Goal: Find specific page/section: Find specific page/section

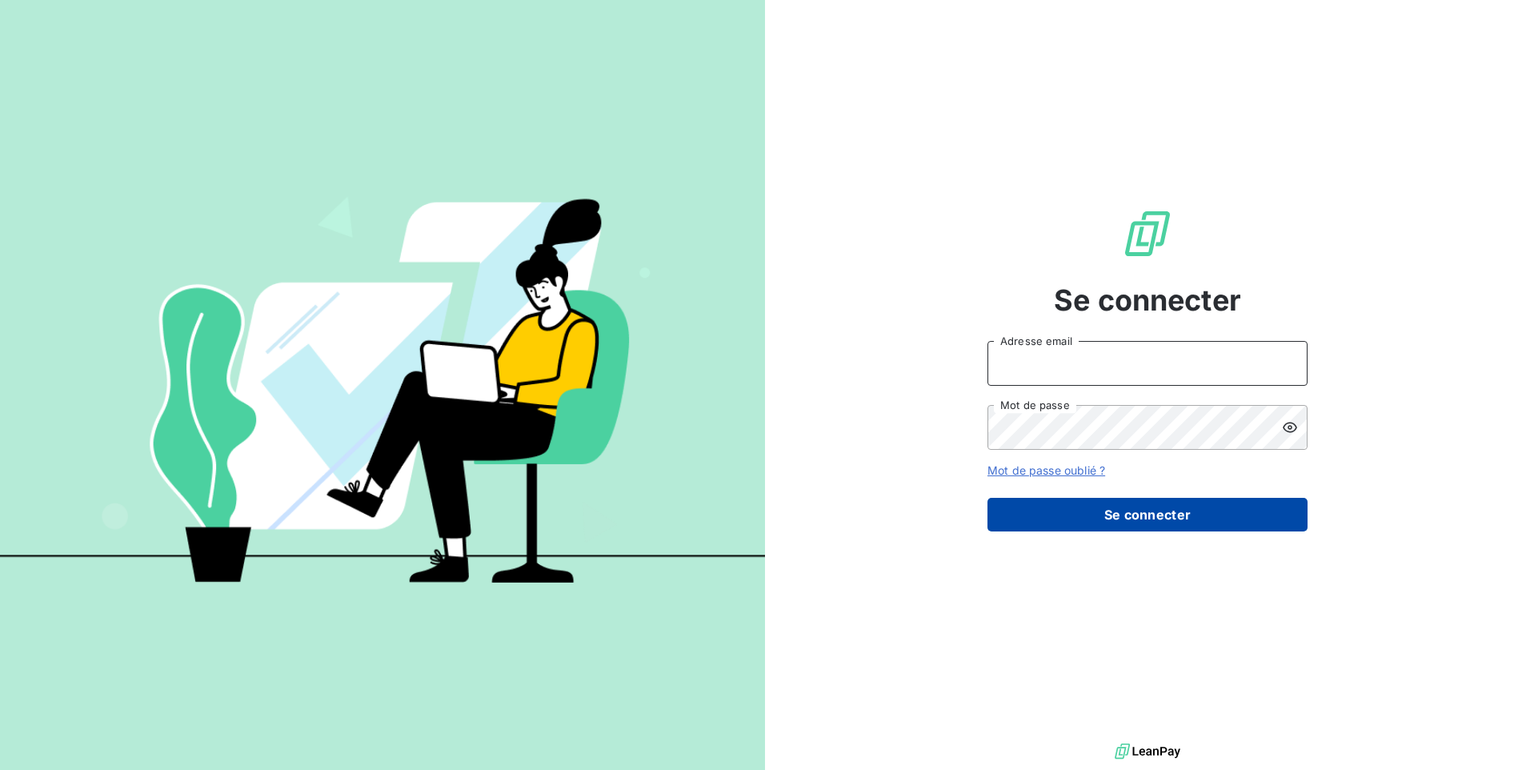
type input "[EMAIL_ADDRESS][DOMAIN_NAME]"
click at [1032, 518] on button "Se connecter" at bounding box center [1148, 515] width 320 height 34
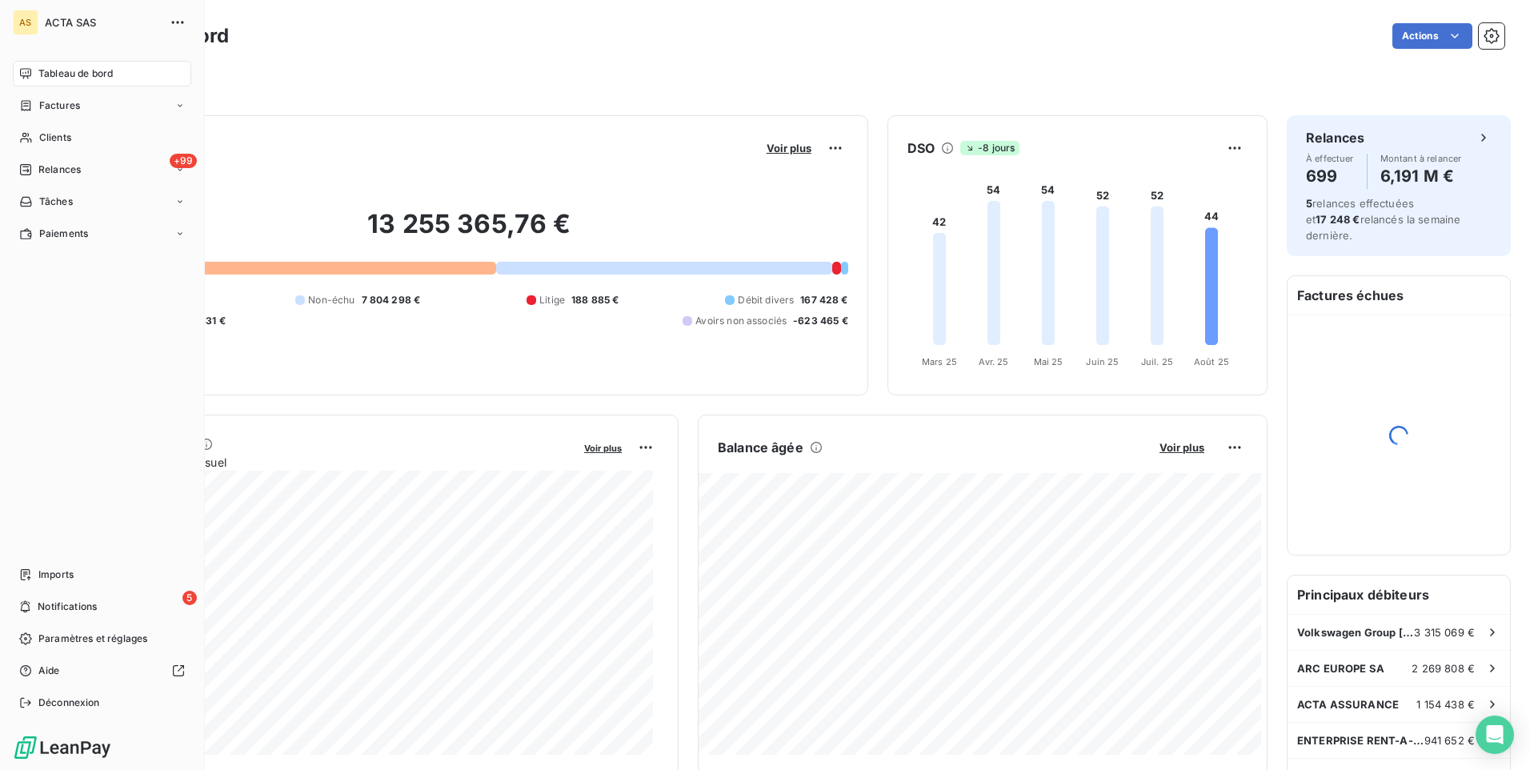
click at [41, 100] on span "Factures" at bounding box center [59, 105] width 41 height 14
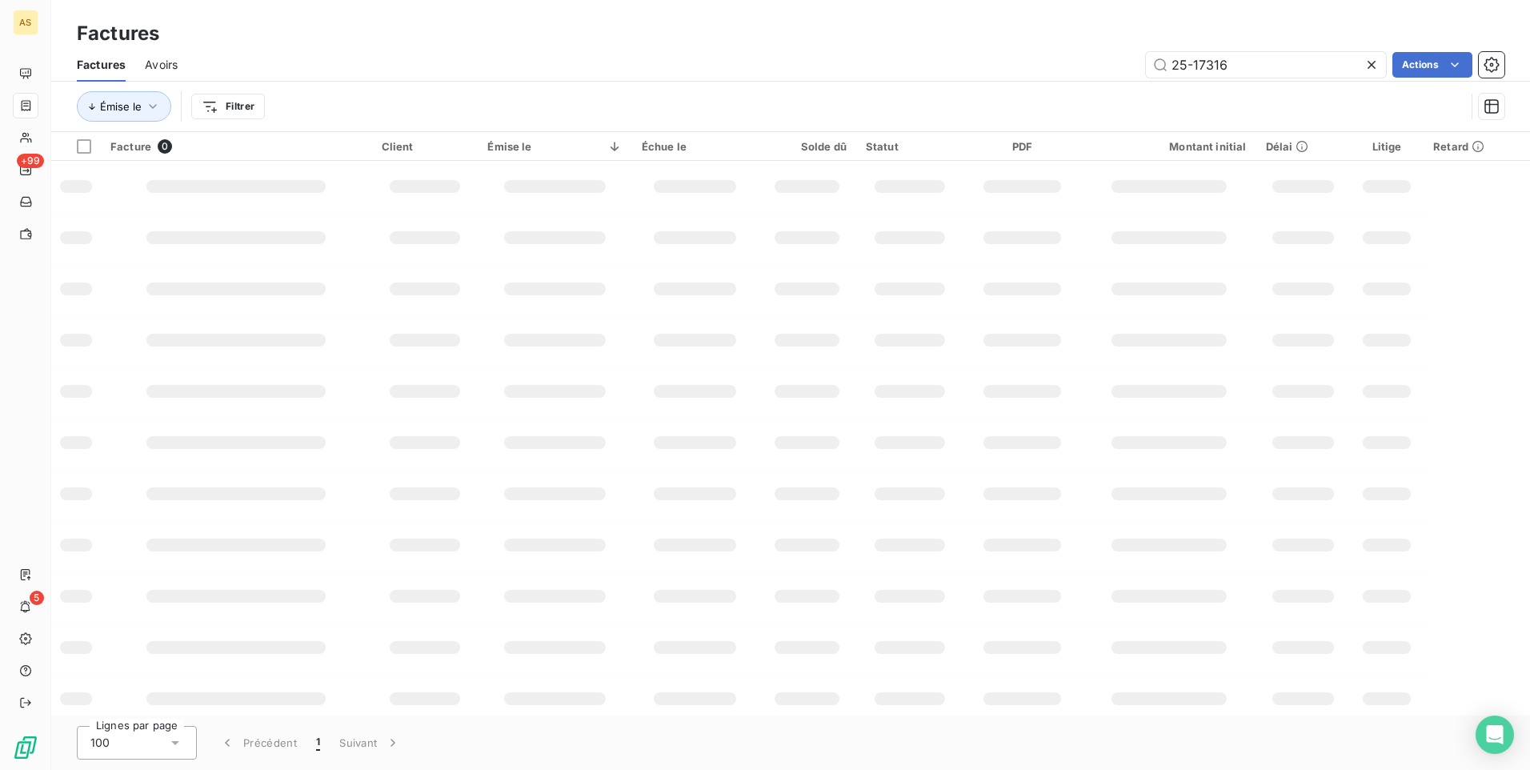
drag, startPoint x: 1242, startPoint y: 66, endPoint x: 1131, endPoint y: 68, distance: 111.3
click at [1131, 68] on div "25-17316 Actions" at bounding box center [851, 65] width 1308 height 26
type input "saic"
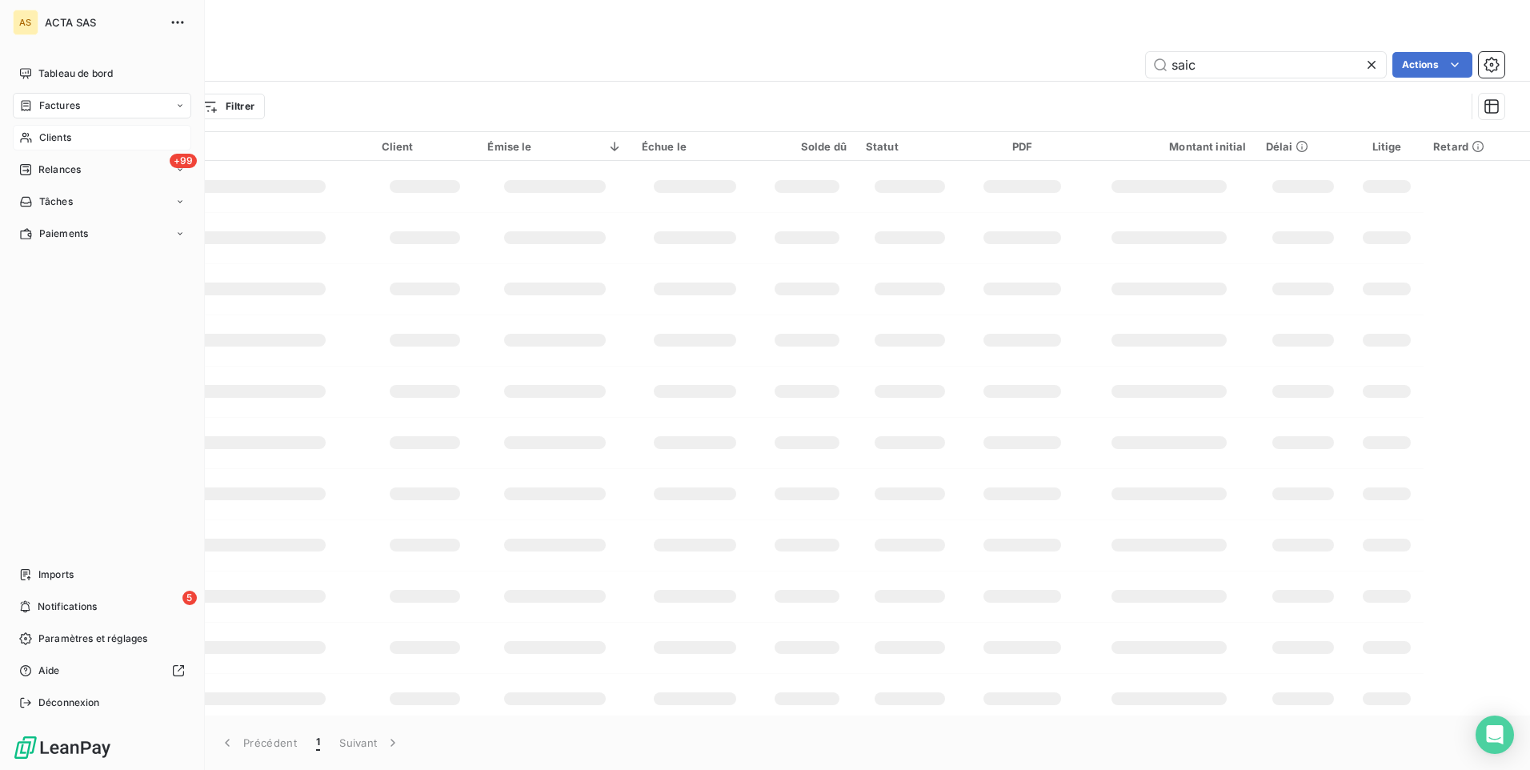
click at [34, 138] on div "Clients" at bounding box center [102, 138] width 178 height 26
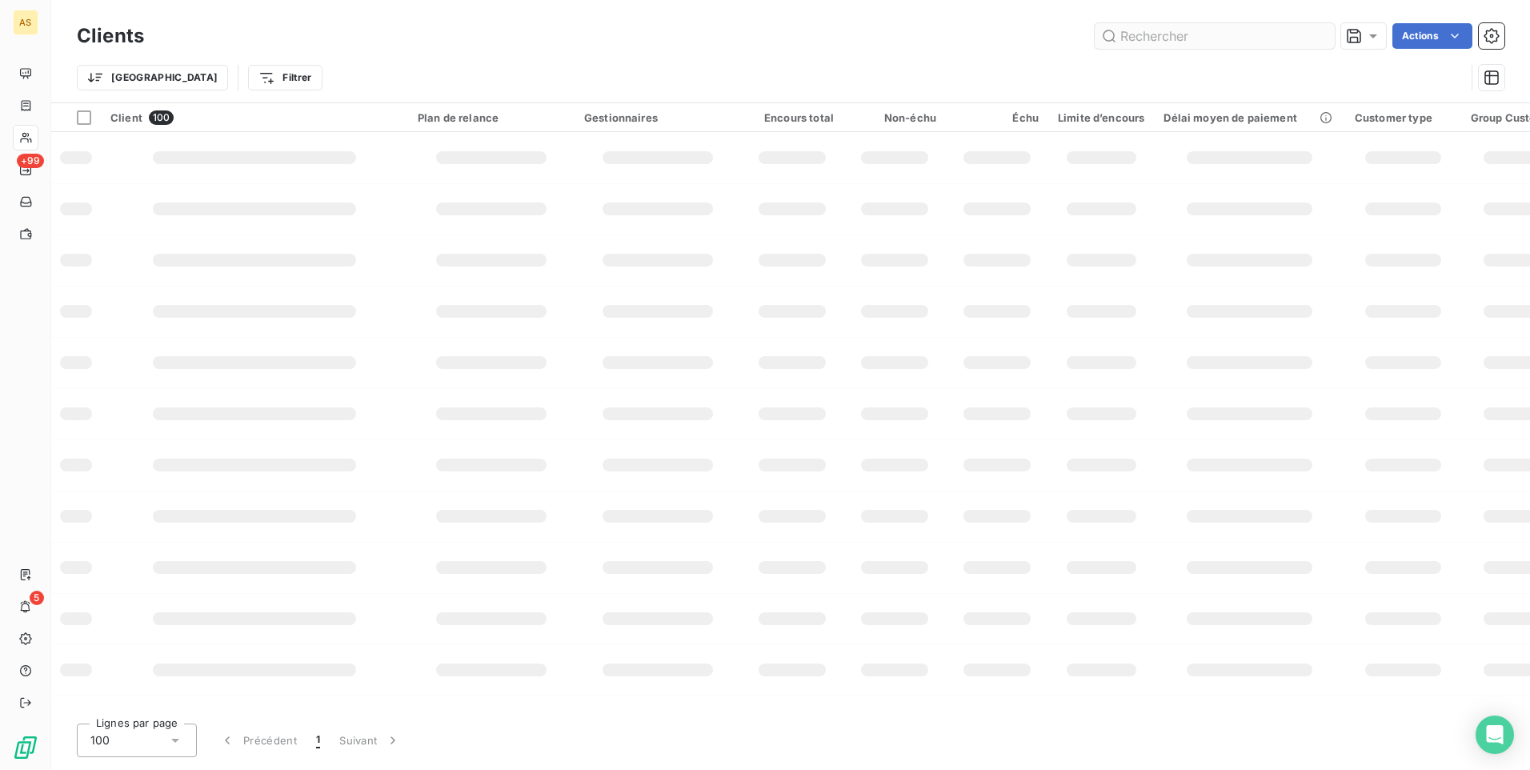
click at [1149, 38] on input "text" at bounding box center [1215, 36] width 240 height 26
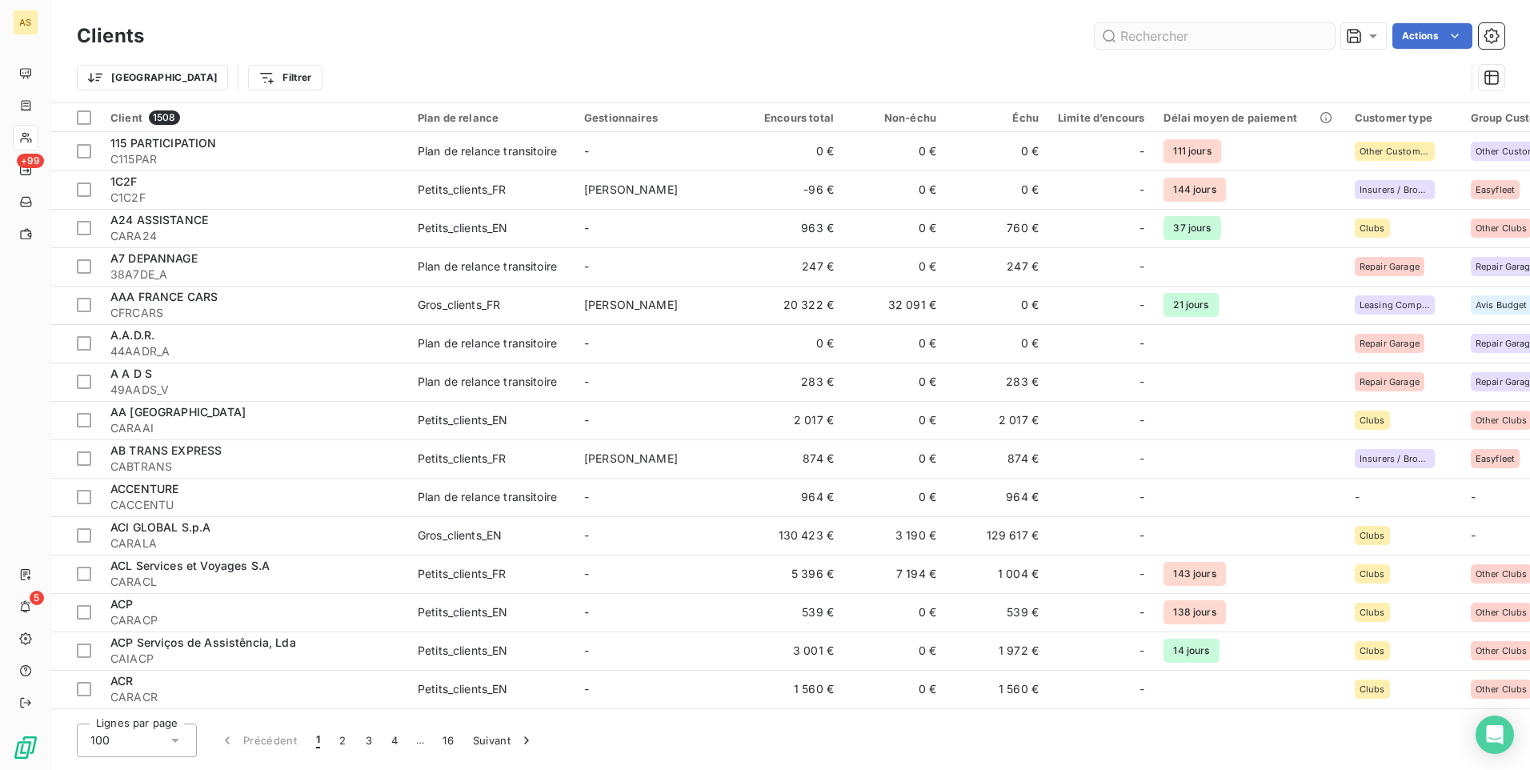
click at [1144, 31] on input "text" at bounding box center [1215, 36] width 240 height 26
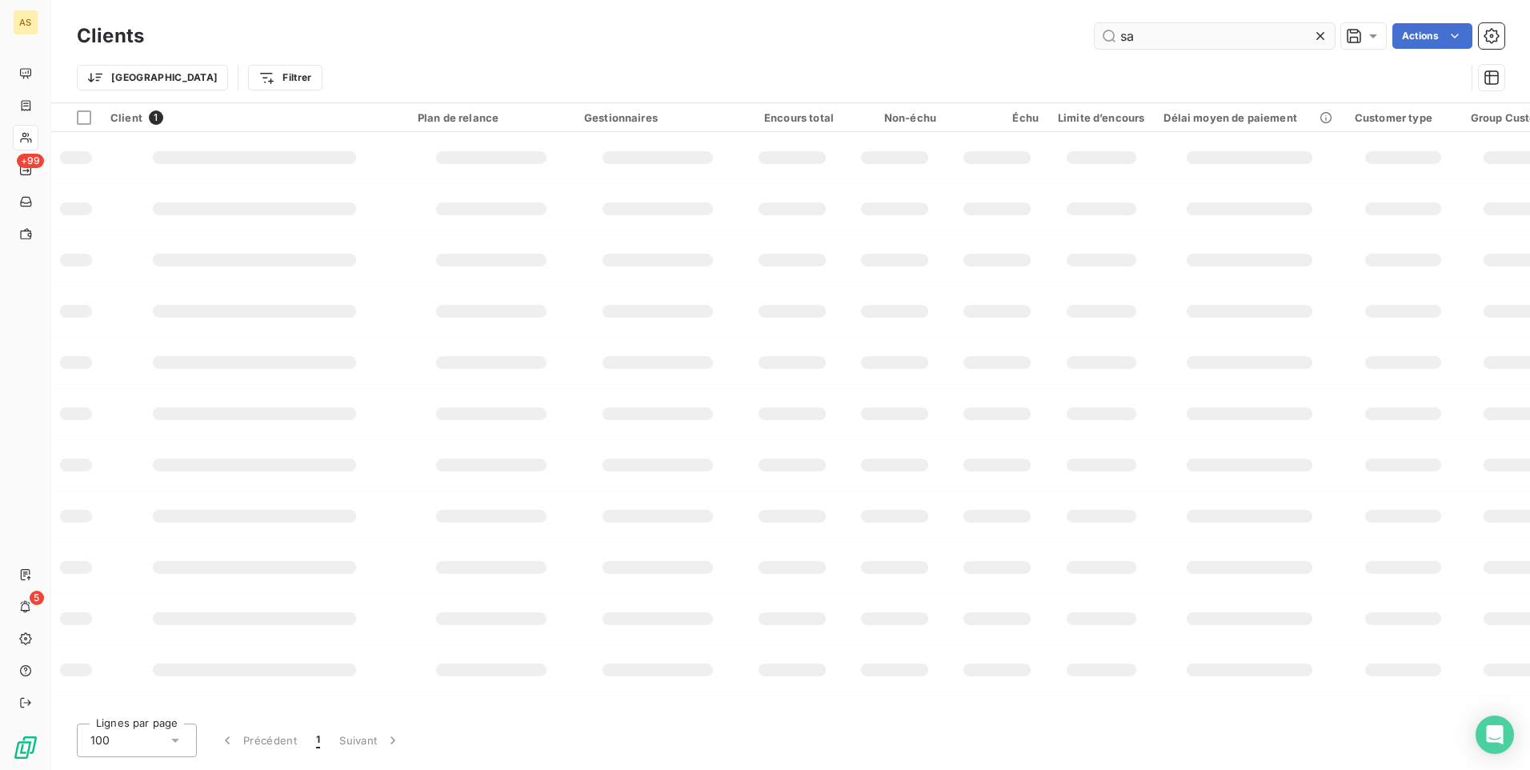
type input "s"
type input "a"
type input "v"
type input "hager"
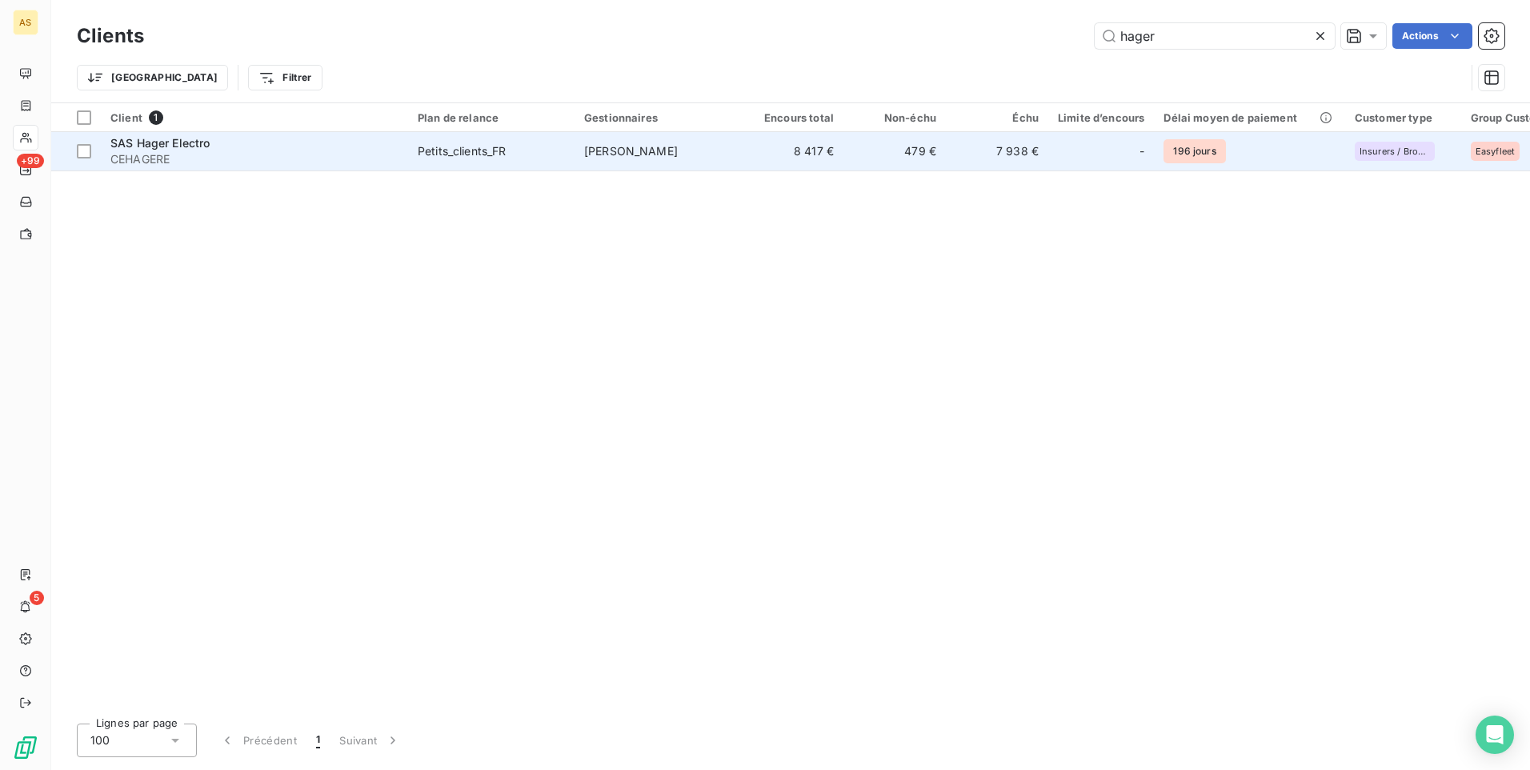
click at [183, 140] on span "SAS Hager Electro" at bounding box center [160, 143] width 100 height 14
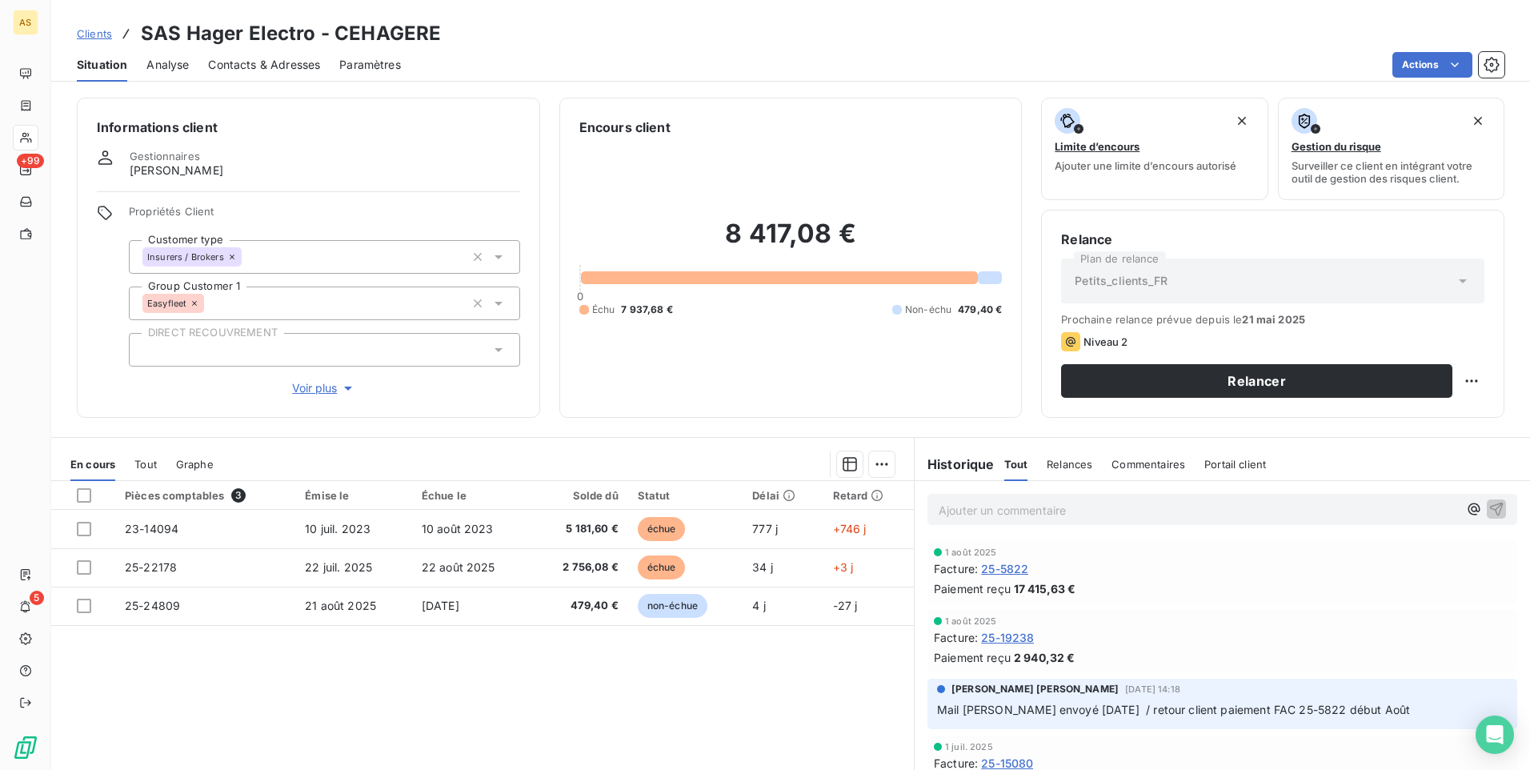
click at [355, 734] on div "Pièces comptables 3 Émise le Échue le Solde dû Statut Délai Retard 23-14094 [DA…" at bounding box center [482, 635] width 863 height 308
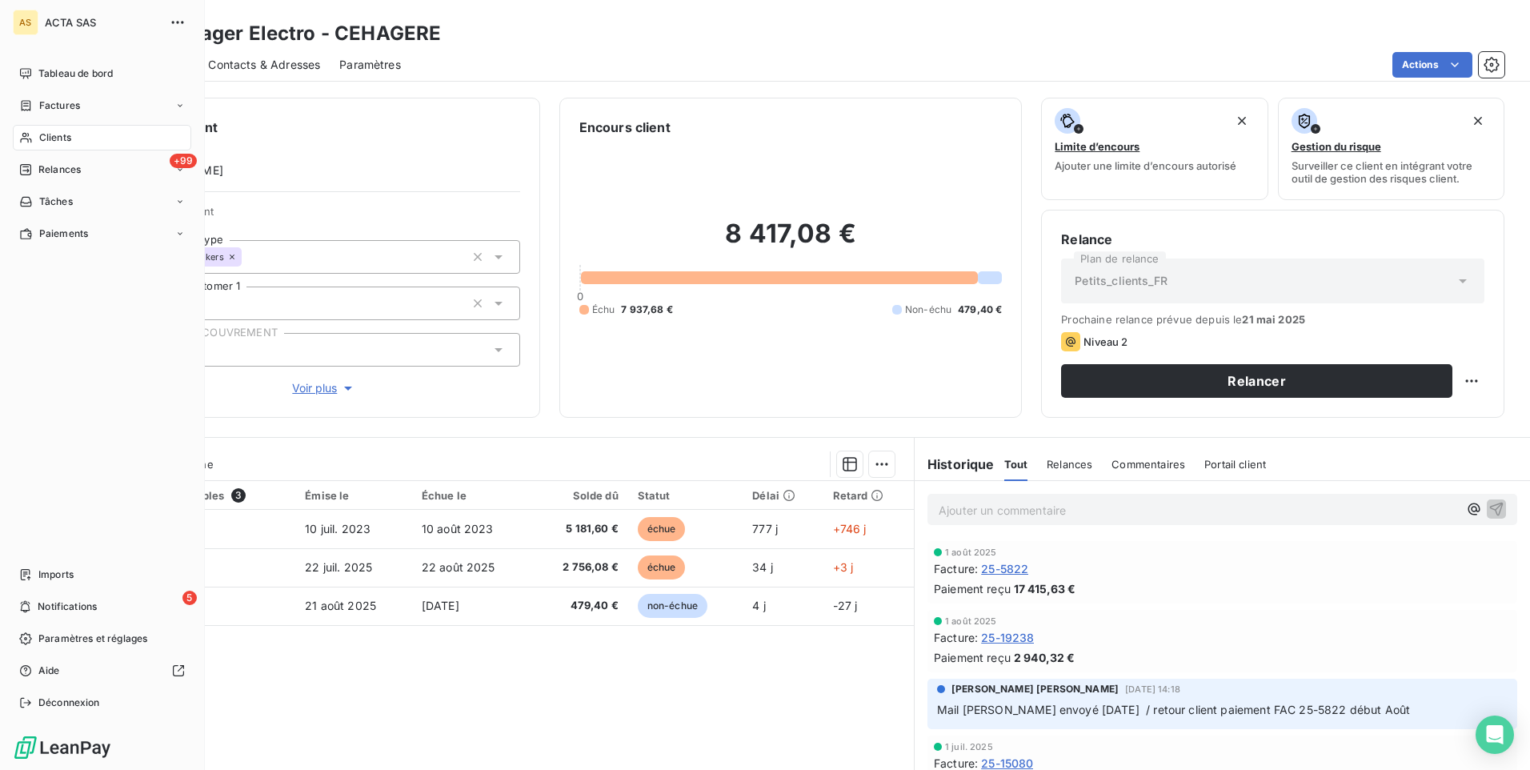
click at [72, 133] on div "Clients" at bounding box center [102, 138] width 178 height 26
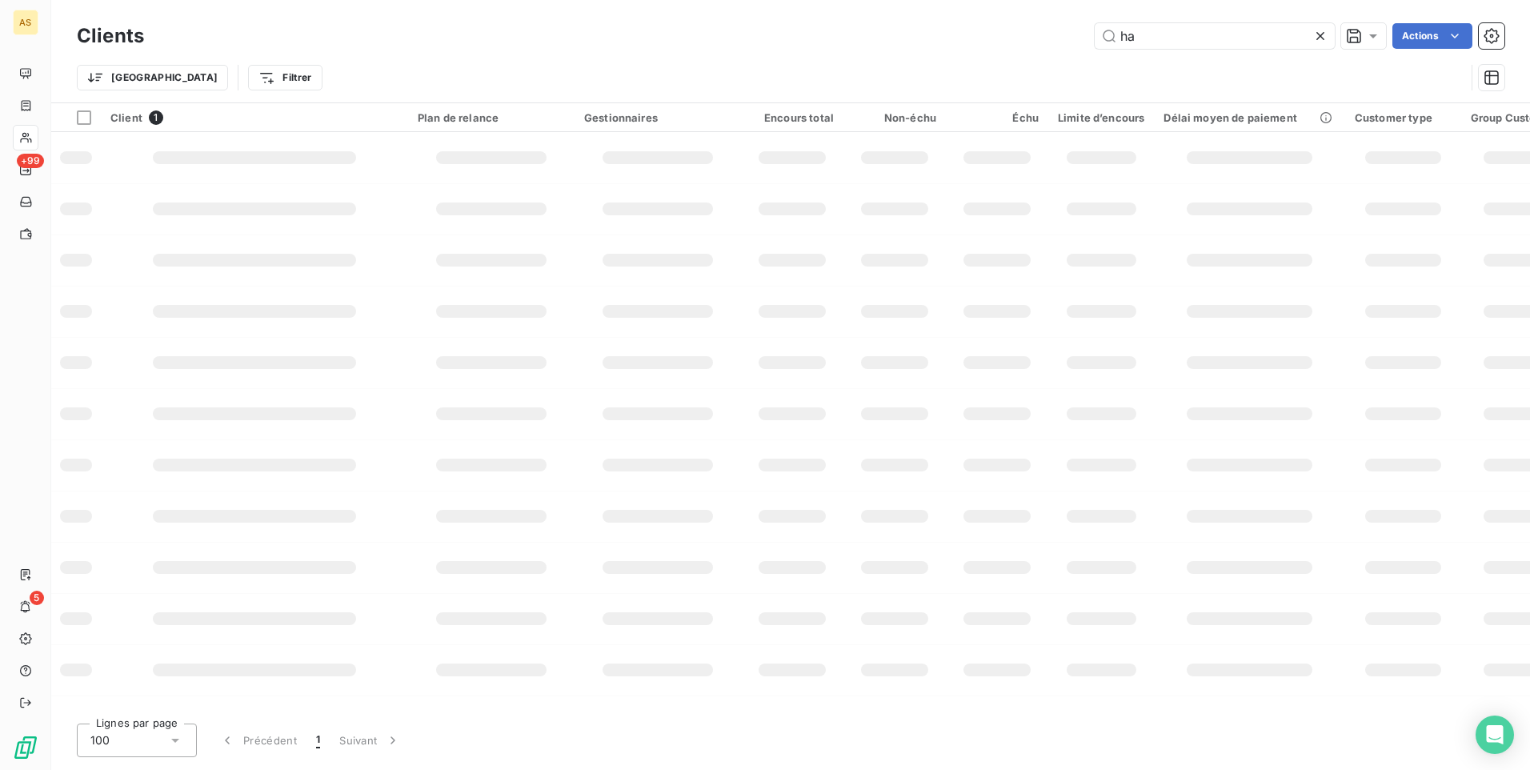
type input "h"
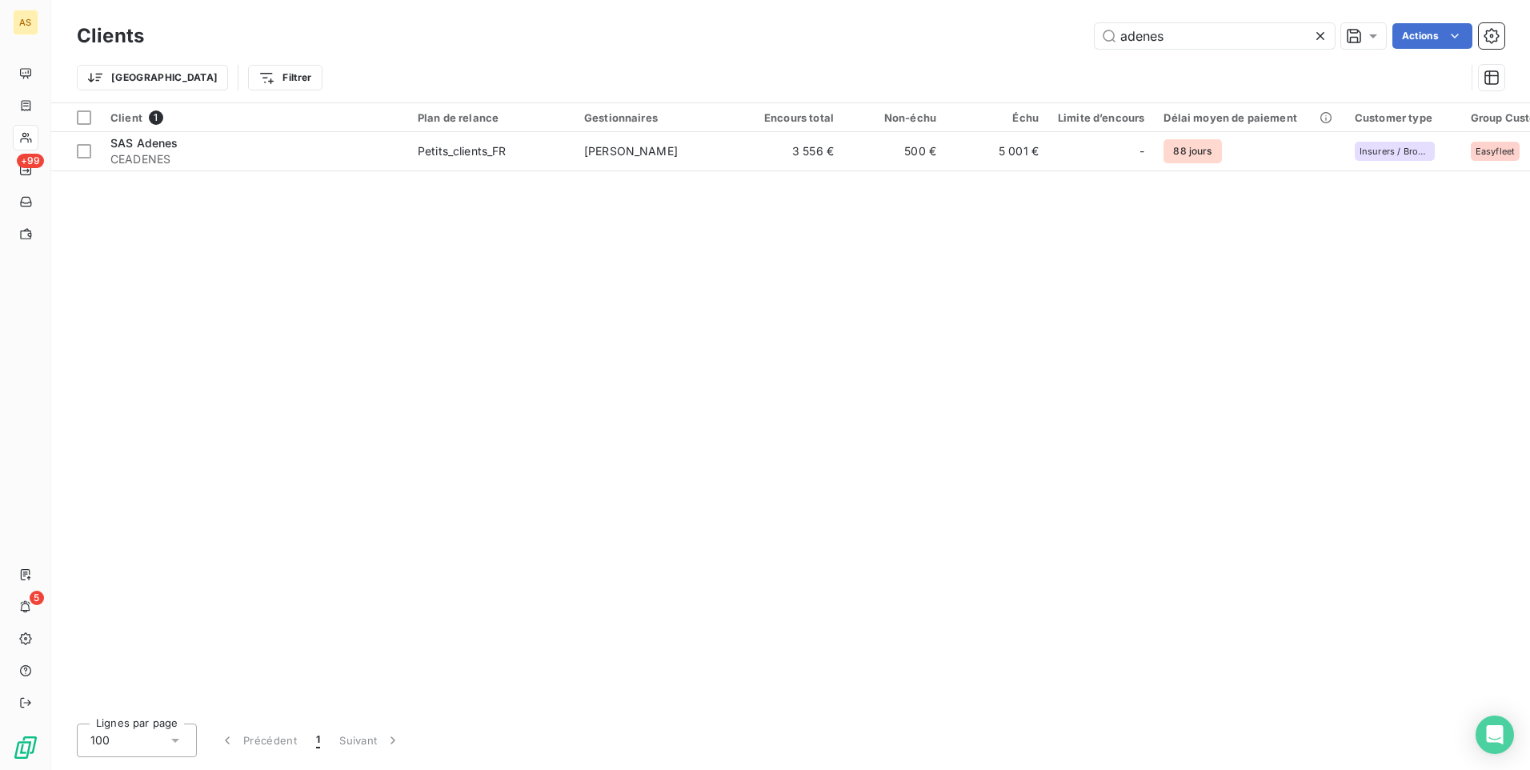
type input "adenes"
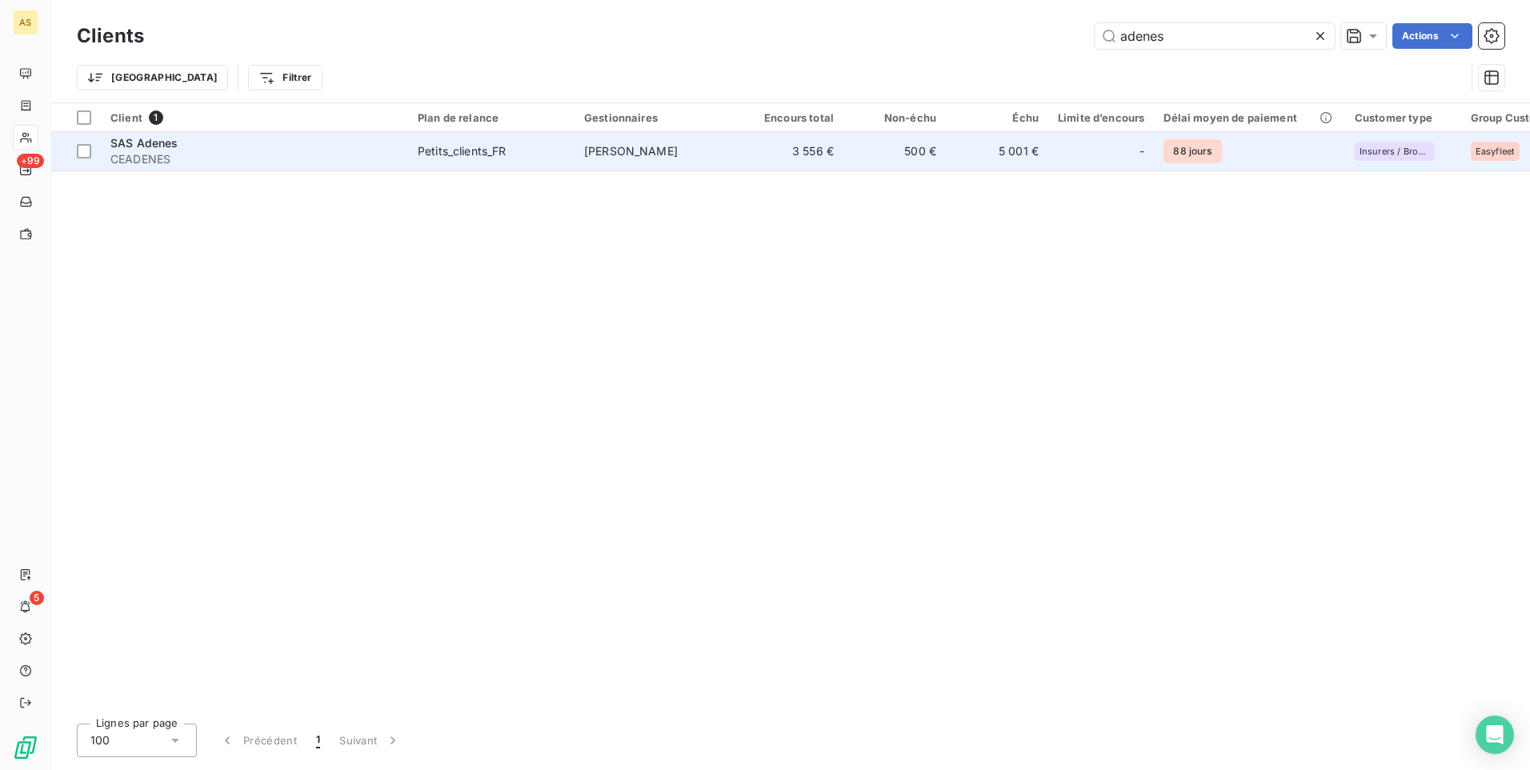
click at [1031, 155] on td "5 001 €" at bounding box center [997, 151] width 102 height 38
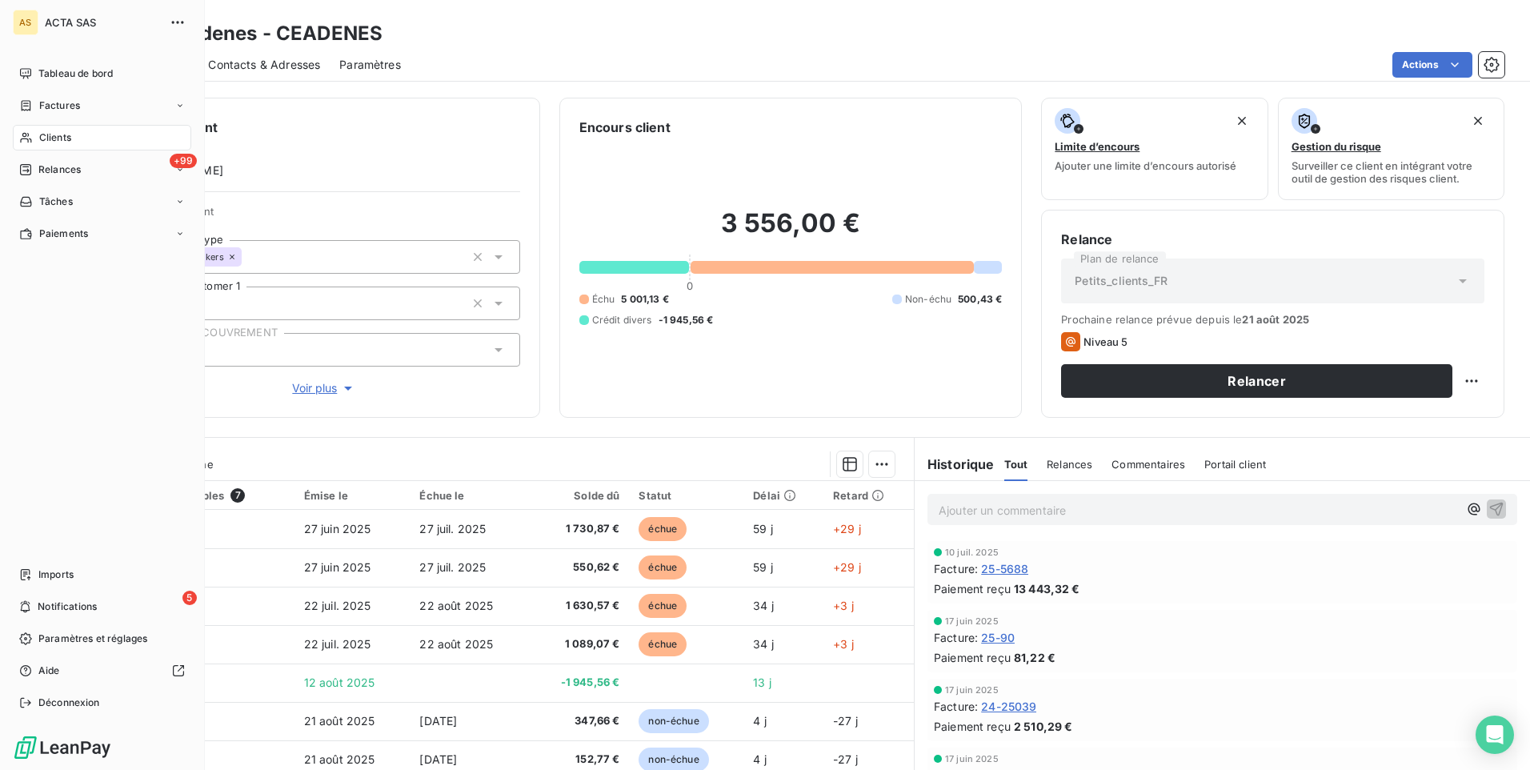
click at [66, 133] on span "Clients" at bounding box center [55, 137] width 32 height 14
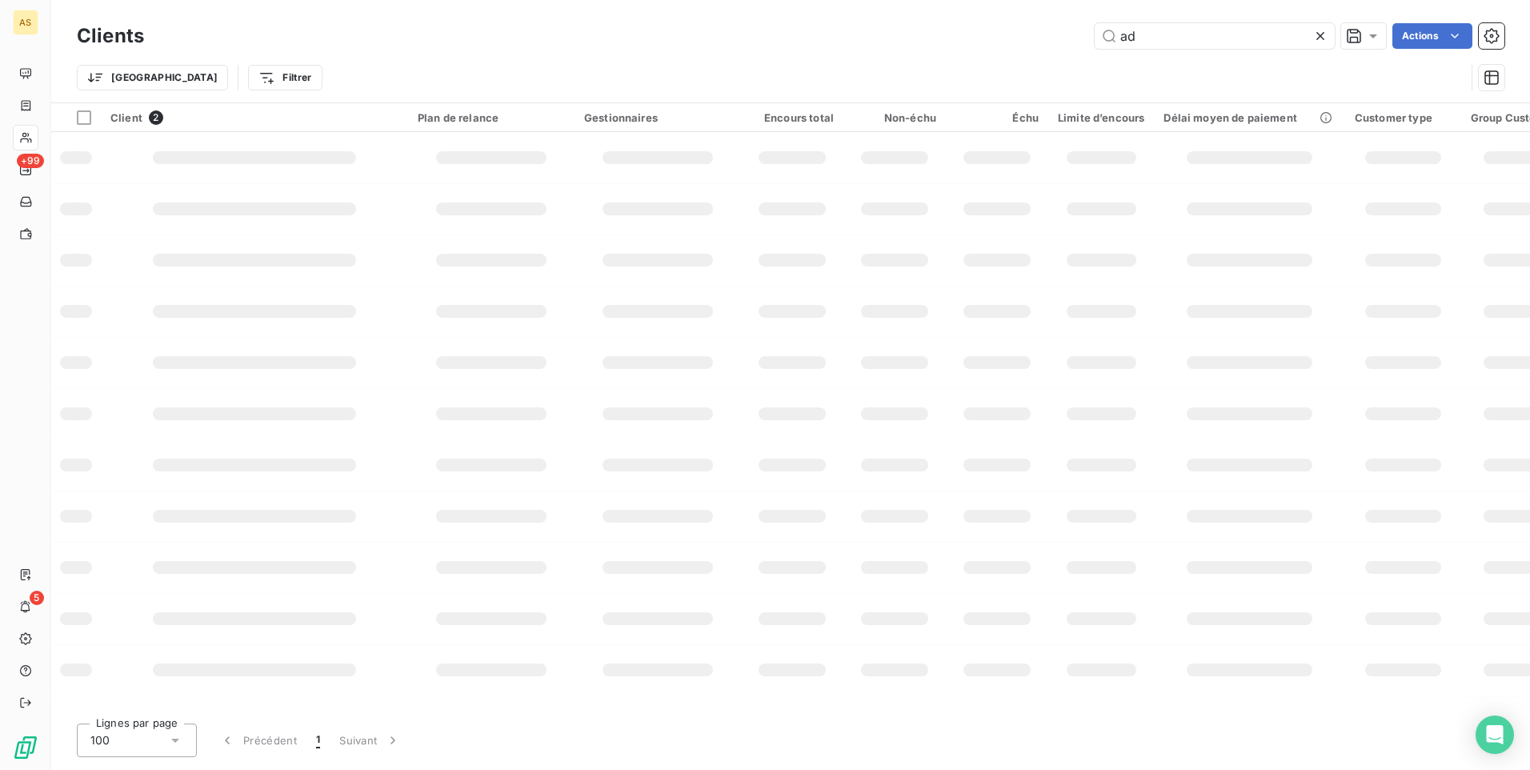
type input "a"
type input "cfpr"
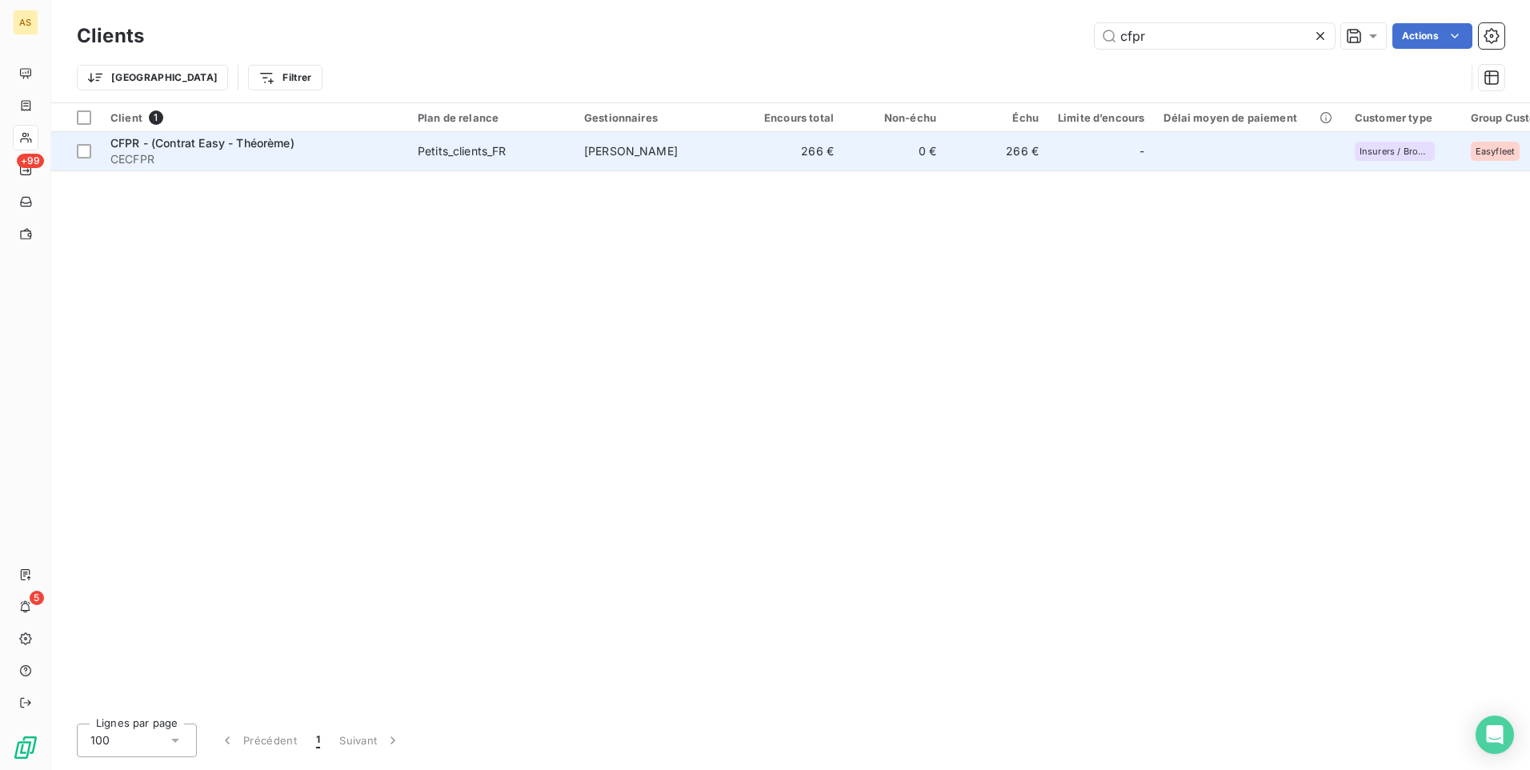
click at [247, 145] on span "CFPR - (Contrat Easy - Théorème)" at bounding box center [202, 143] width 184 height 14
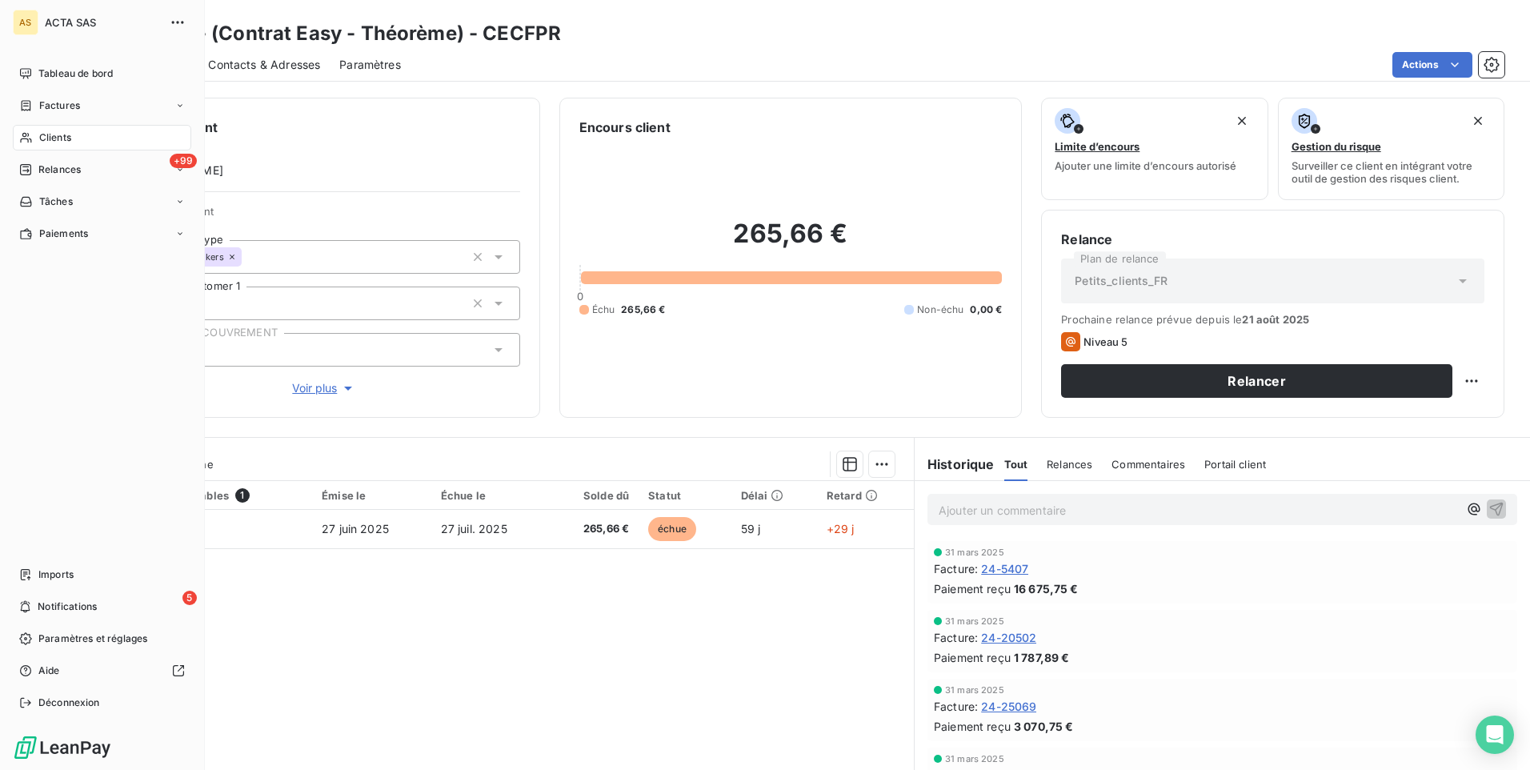
click at [90, 132] on div "Clients" at bounding box center [102, 138] width 178 height 26
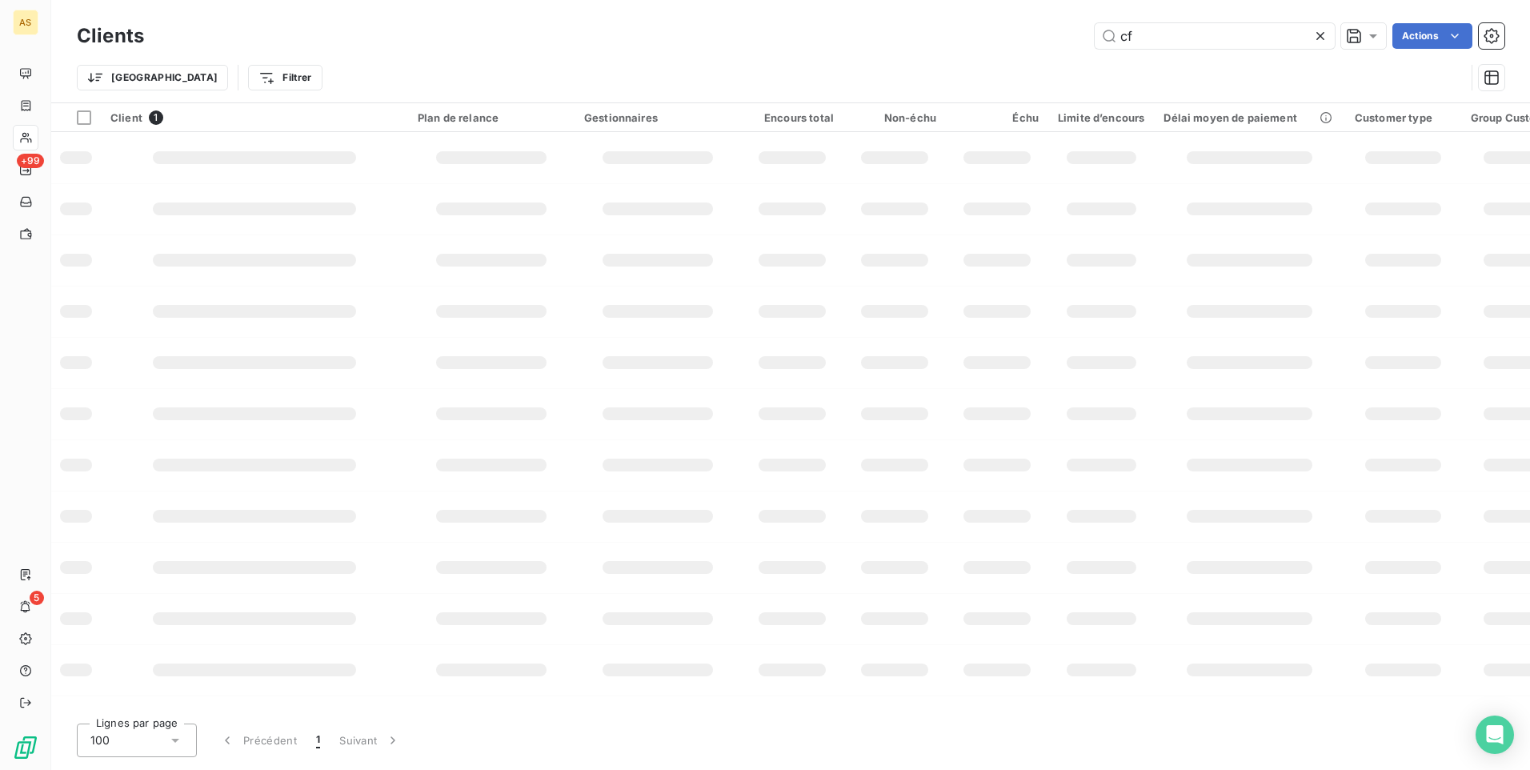
type input "c"
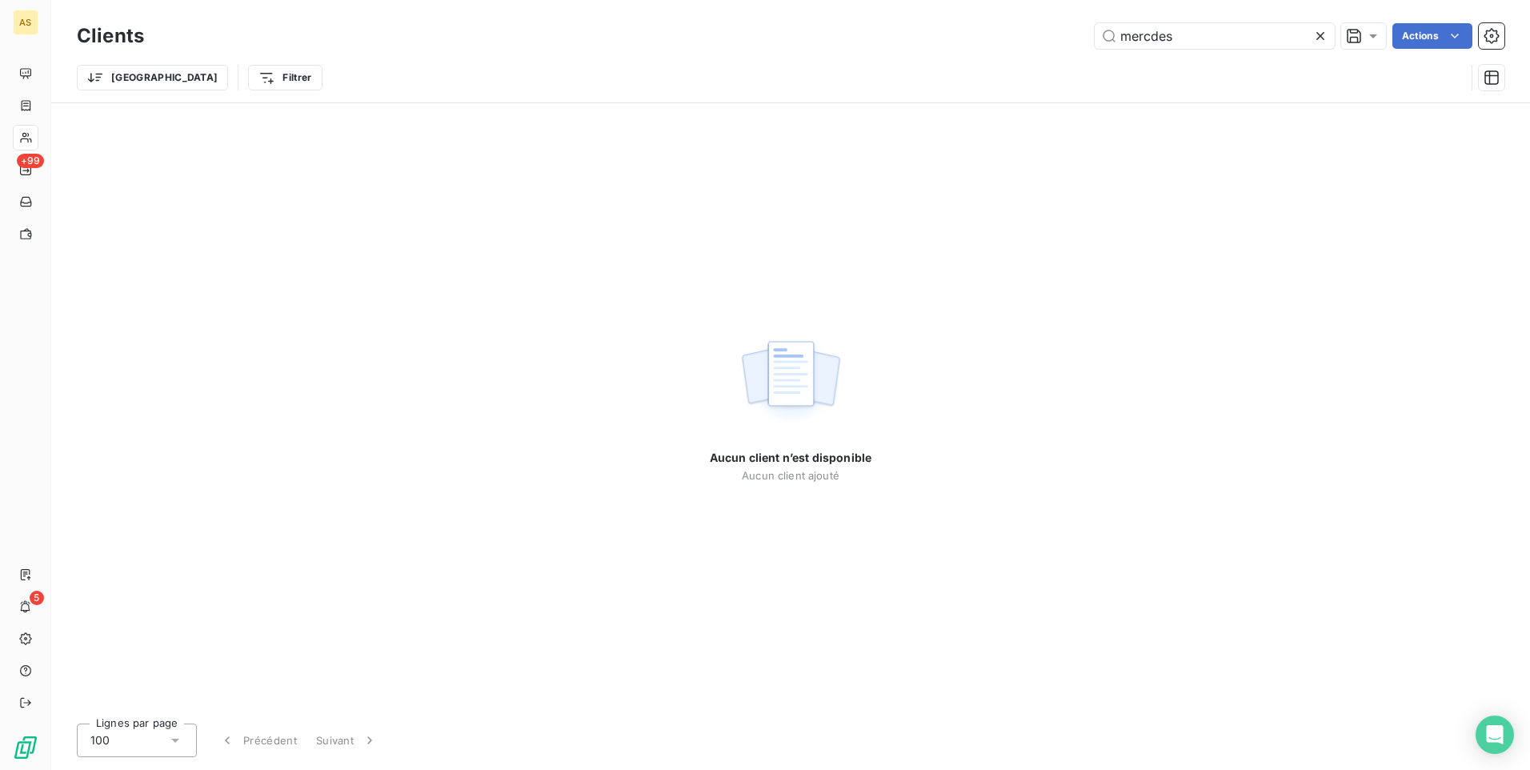
click at [1233, 289] on div "Aucun client n’est disponible Aucun client ajouté" at bounding box center [790, 406] width 1479 height 607
click at [1151, 34] on input "mercdes" at bounding box center [1215, 36] width 240 height 26
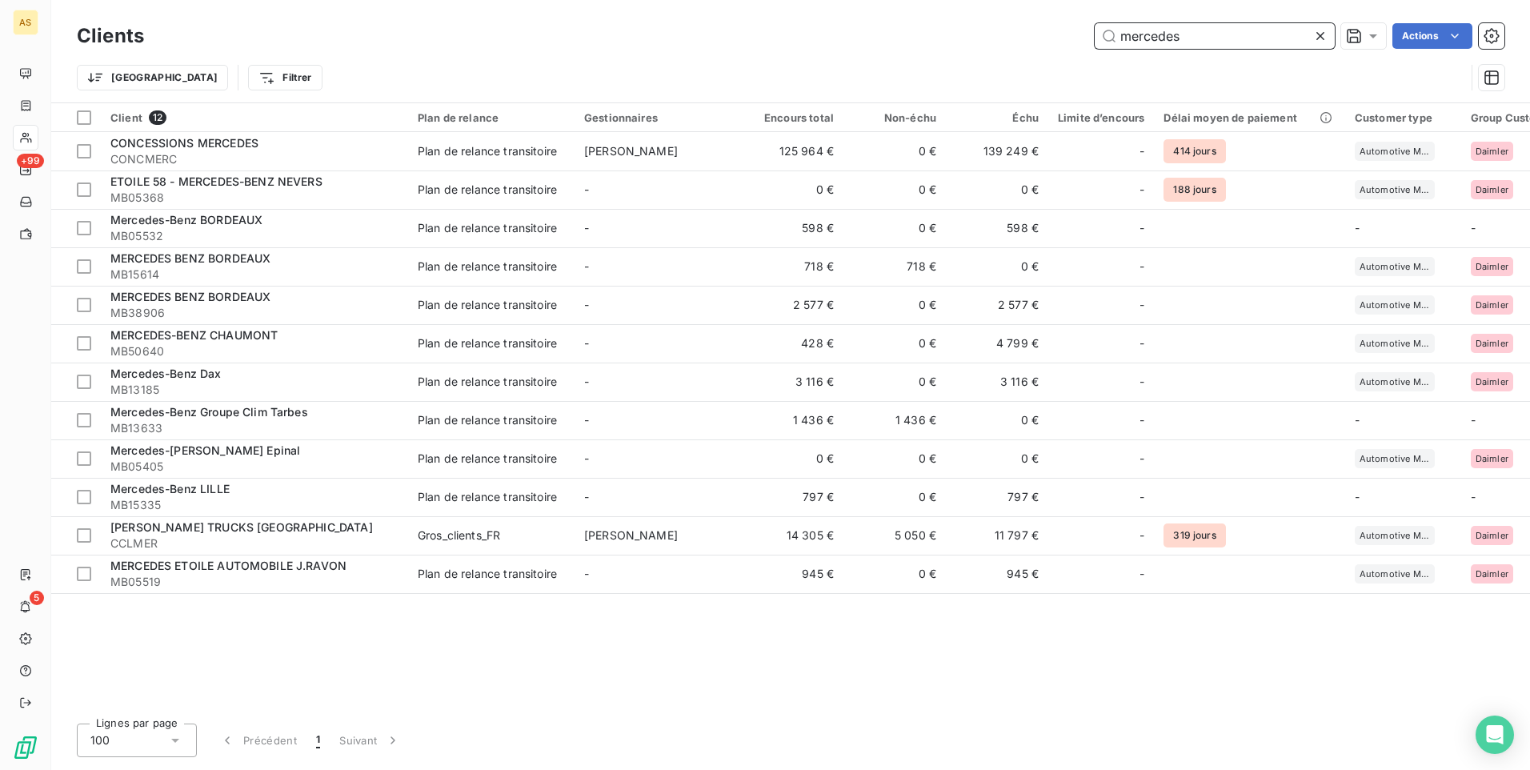
type input "mercedes"
